Goal: Information Seeking & Learning: Learn about a topic

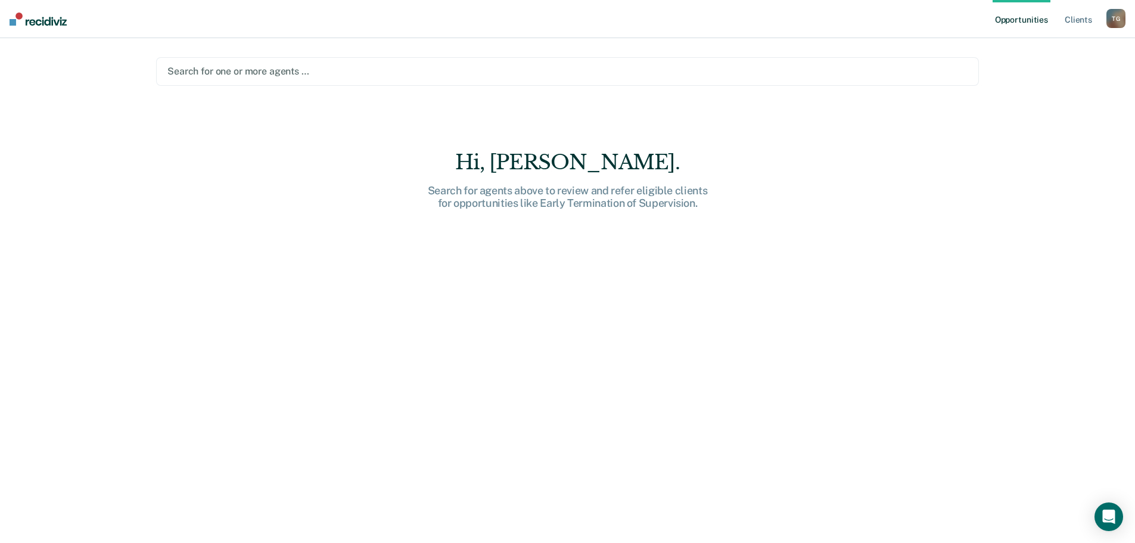
click at [313, 70] on div at bounding box center [567, 71] width 800 height 14
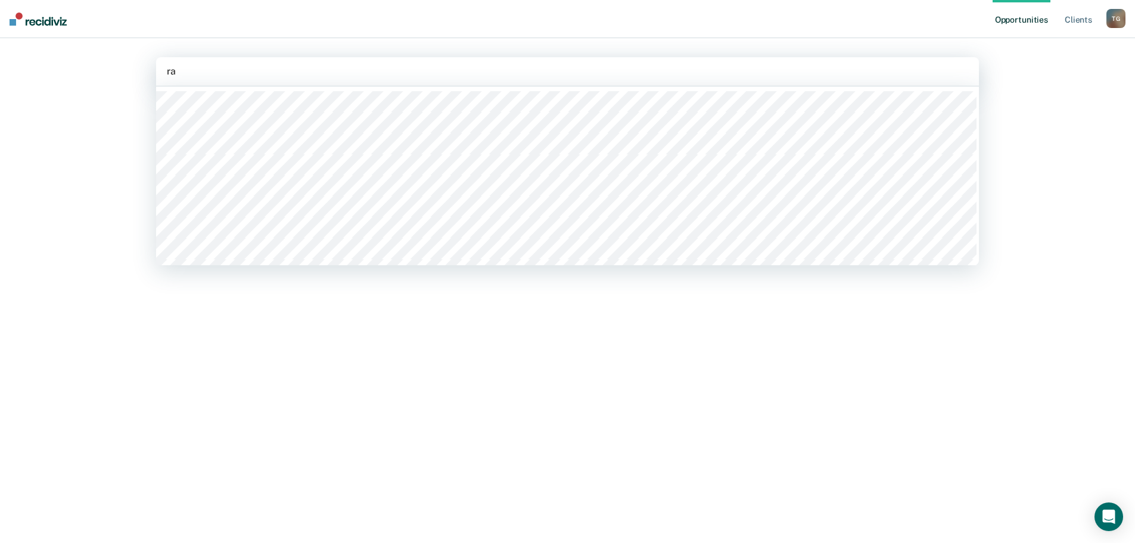
type input "r"
type input "uva"
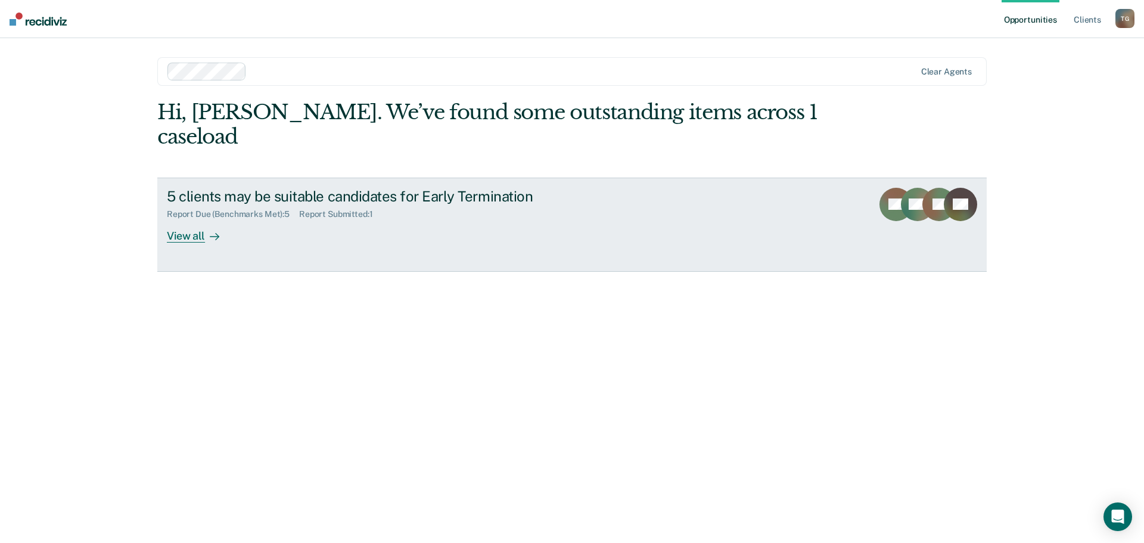
click at [190, 219] on div "View all" at bounding box center [200, 230] width 67 height 23
click at [197, 220] on link "5 clients may be suitable candidates for Early Termination Report Due (Benchmar…" at bounding box center [572, 225] width 830 height 94
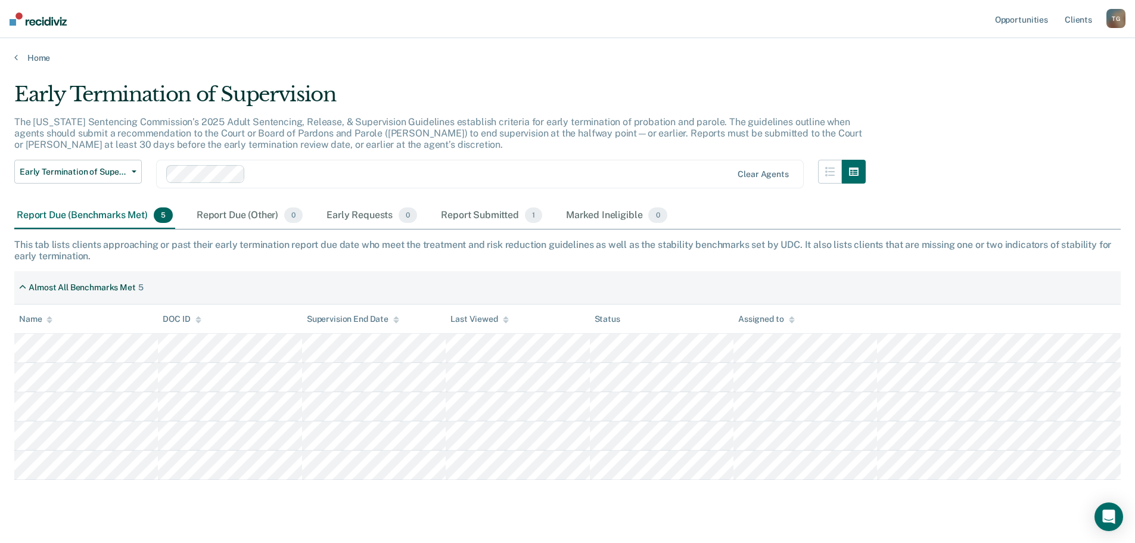
click at [565, 465] on main "Early Termination of Supervision The Utah Sentencing Commission’s 2025 Adult Se…" at bounding box center [567, 312] width 1135 height 499
drag, startPoint x: 9, startPoint y: 347, endPoint x: 8, endPoint y: 334, distance: 12.5
click at [8, 334] on main "Early Termination of Supervision The Utah Sentencing Commission’s 2025 Adult Se…" at bounding box center [567, 312] width 1135 height 499
